Goal: Information Seeking & Learning: Learn about a topic

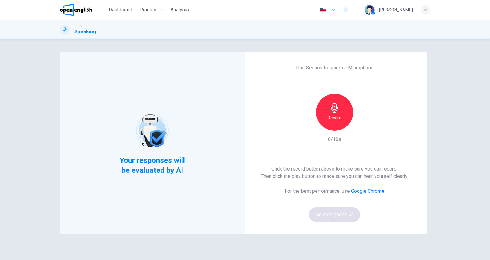
click at [341, 116] on div "Record" at bounding box center [334, 112] width 37 height 37
click at [338, 116] on div "Stop" at bounding box center [334, 112] width 37 height 37
click at [346, 210] on button "Sounds good!" at bounding box center [335, 215] width 52 height 15
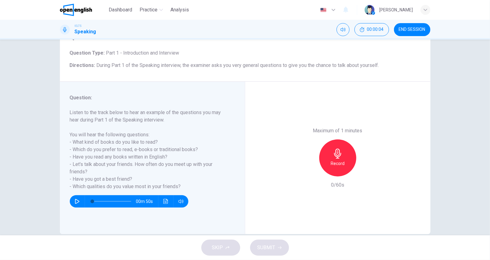
scroll to position [43, 0]
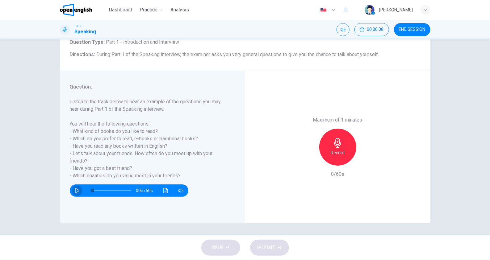
click at [77, 190] on icon "button" at bounding box center [77, 190] width 4 height 5
click at [241, 52] on span "During Part 1 of the Speaking interview, the examiner asks you very general que…" at bounding box center [238, 55] width 283 height 6
drag, startPoint x: 241, startPoint y: 53, endPoint x: 364, endPoint y: 57, distance: 123.3
click at [364, 57] on span "During Part 1 of the Speaking interview, the examiner asks you very general que…" at bounding box center [238, 55] width 283 height 6
drag, startPoint x: 380, startPoint y: 53, endPoint x: 264, endPoint y: 59, distance: 115.7
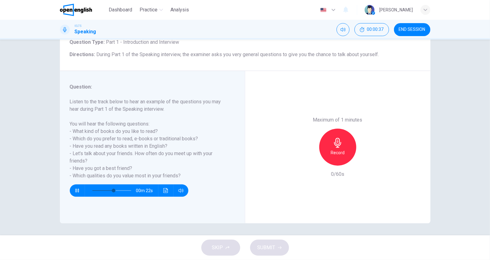
click at [314, 63] on div "Question 1 Question Type : Part 1 - Introduction and Interview Directions : Dur…" at bounding box center [245, 40] width 371 height 62
type input "*"
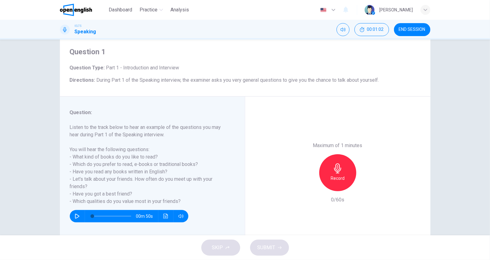
scroll to position [0, 0]
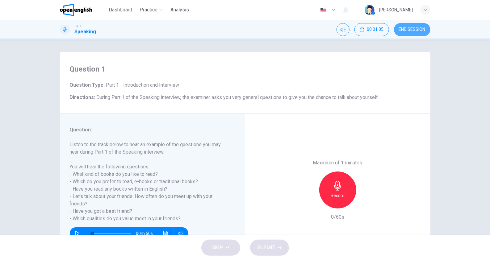
click at [417, 31] on span "END SESSION" at bounding box center [412, 29] width 27 height 5
click at [226, 247] on div "SKIP SUBMIT" at bounding box center [245, 248] width 490 height 25
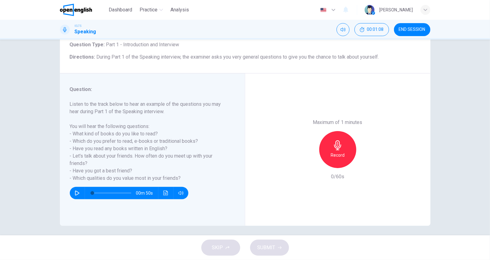
scroll to position [43, 0]
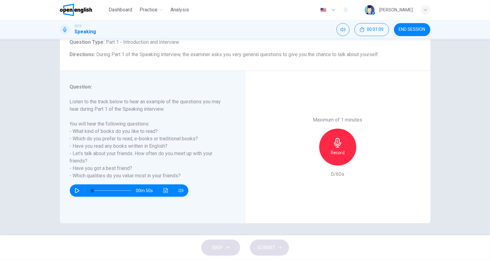
click at [337, 152] on h6 "Record" at bounding box center [338, 152] width 14 height 7
click at [339, 147] on icon "button" at bounding box center [338, 143] width 10 height 10
click at [221, 248] on div "SKIP SUBMIT" at bounding box center [245, 248] width 490 height 25
click at [416, 34] on button "END SESSION" at bounding box center [412, 29] width 36 height 13
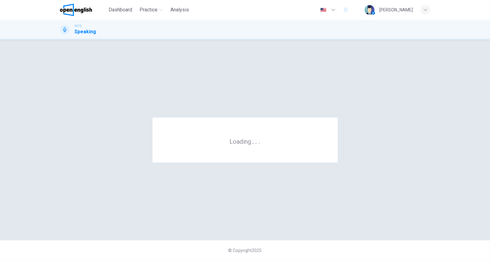
scroll to position [0, 0]
